Goal: Task Accomplishment & Management: Use online tool/utility

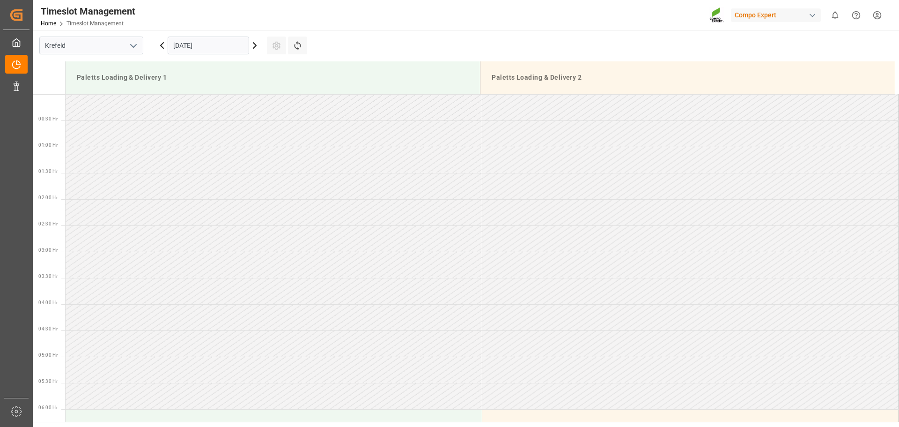
scroll to position [577, 0]
